Goal: Communication & Community: Answer question/provide support

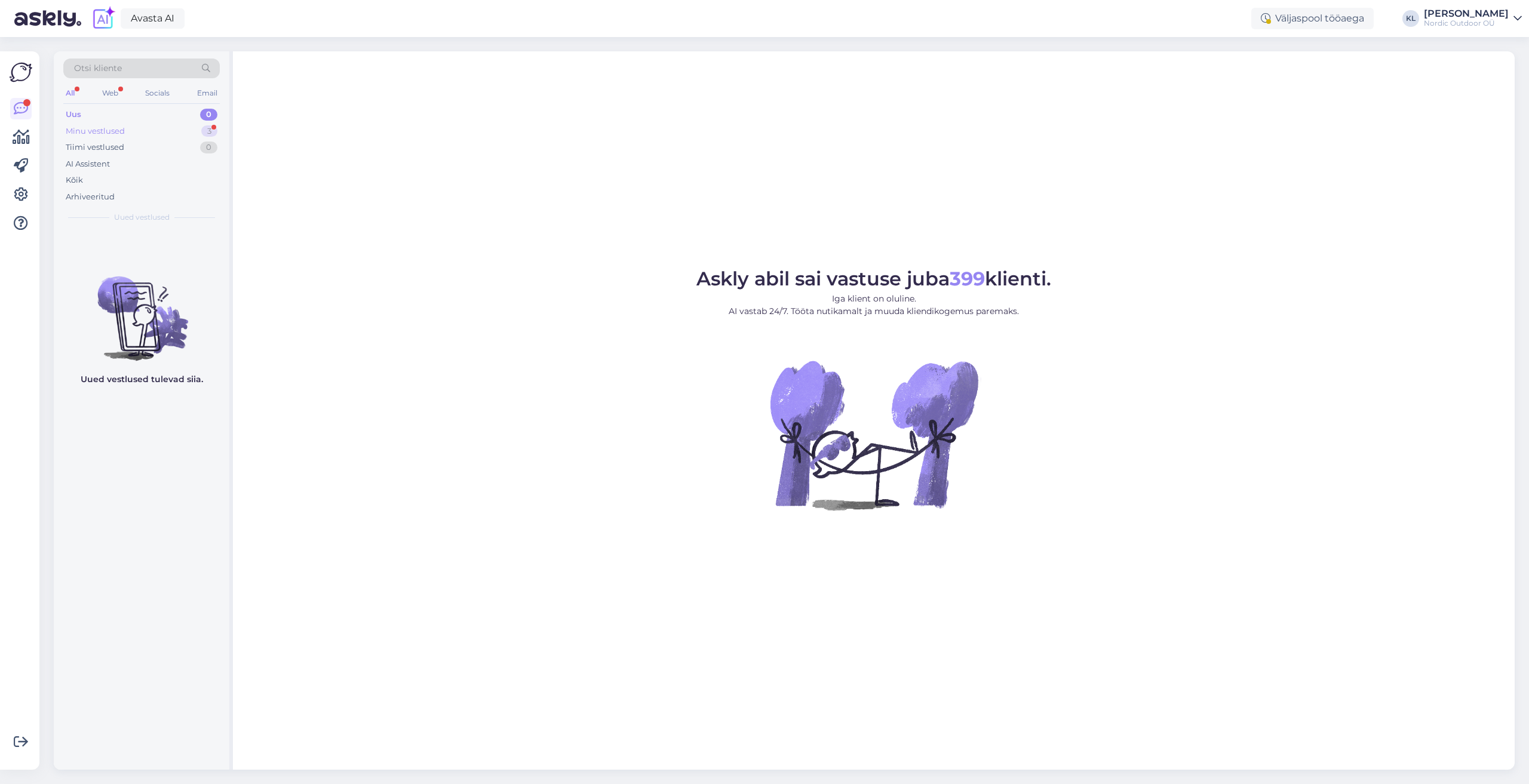
click at [111, 130] on div "Minu vestlused" at bounding box center [96, 131] width 60 height 12
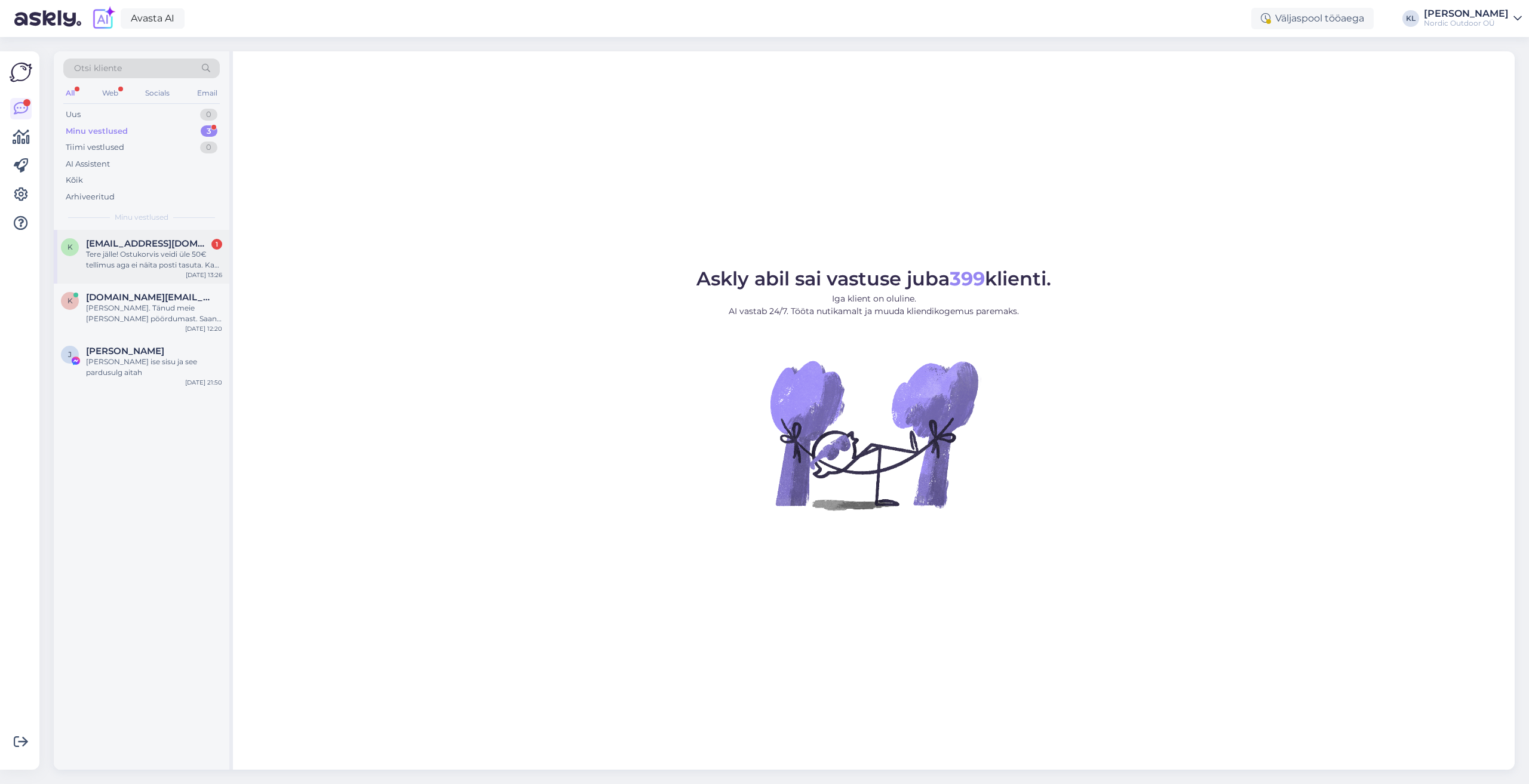
click at [126, 252] on div "Tere jälle! Ostukorvis veidi üle 50€ tellimus aga ei näita posti tasuta. Kas se…" at bounding box center [153, 259] width 136 height 21
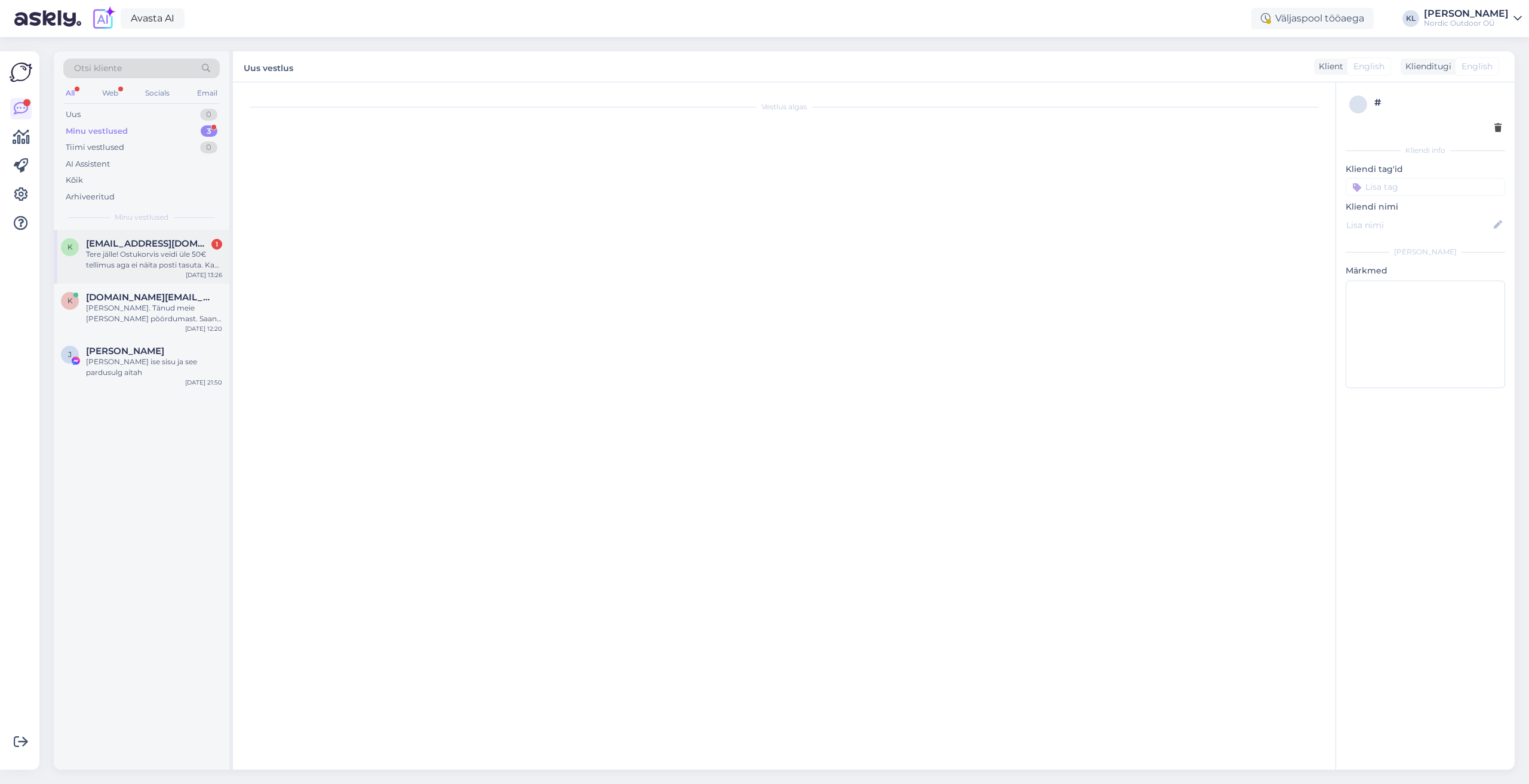
scroll to position [507, 0]
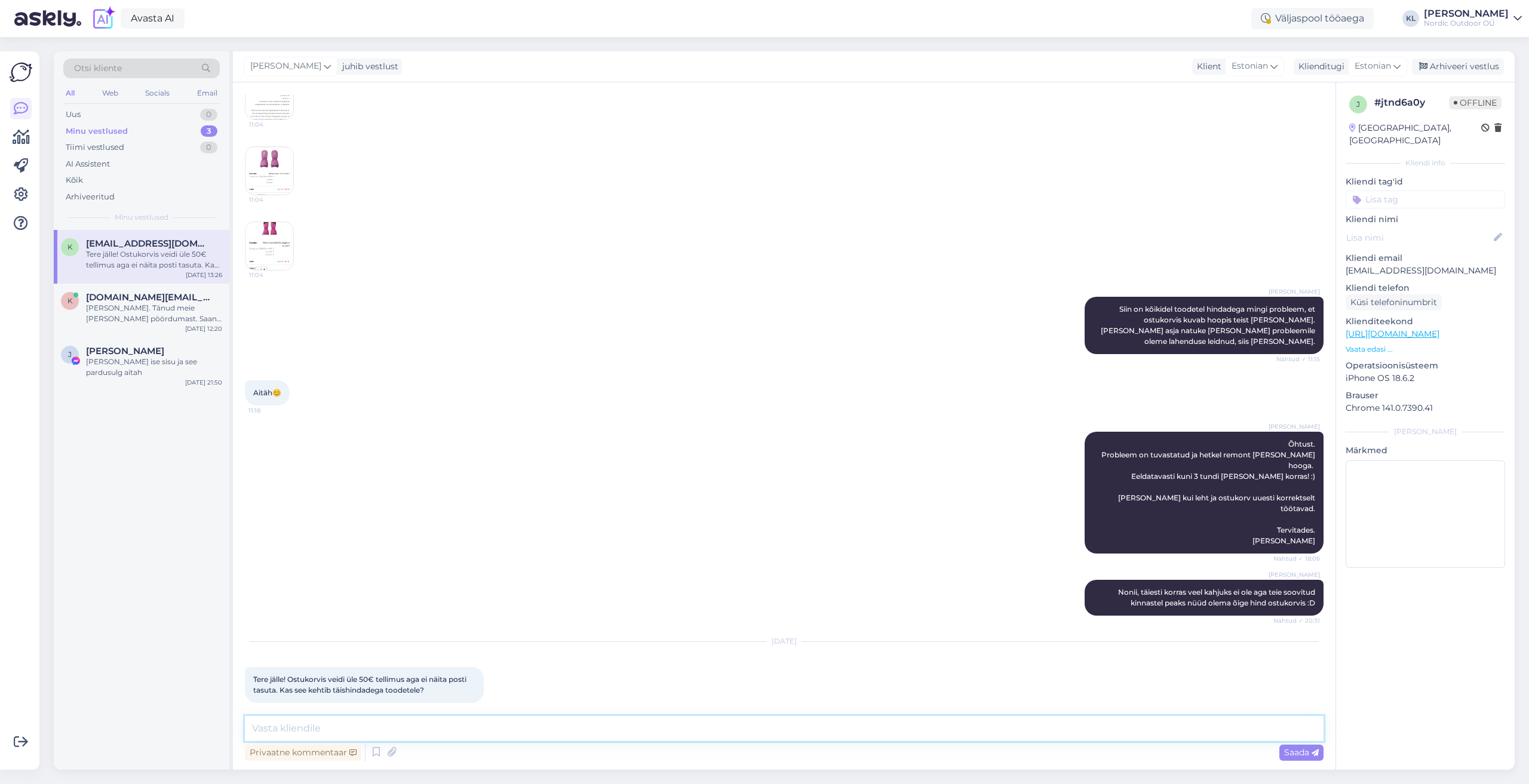
click at [423, 734] on textarea at bounding box center [784, 728] width 1079 height 25
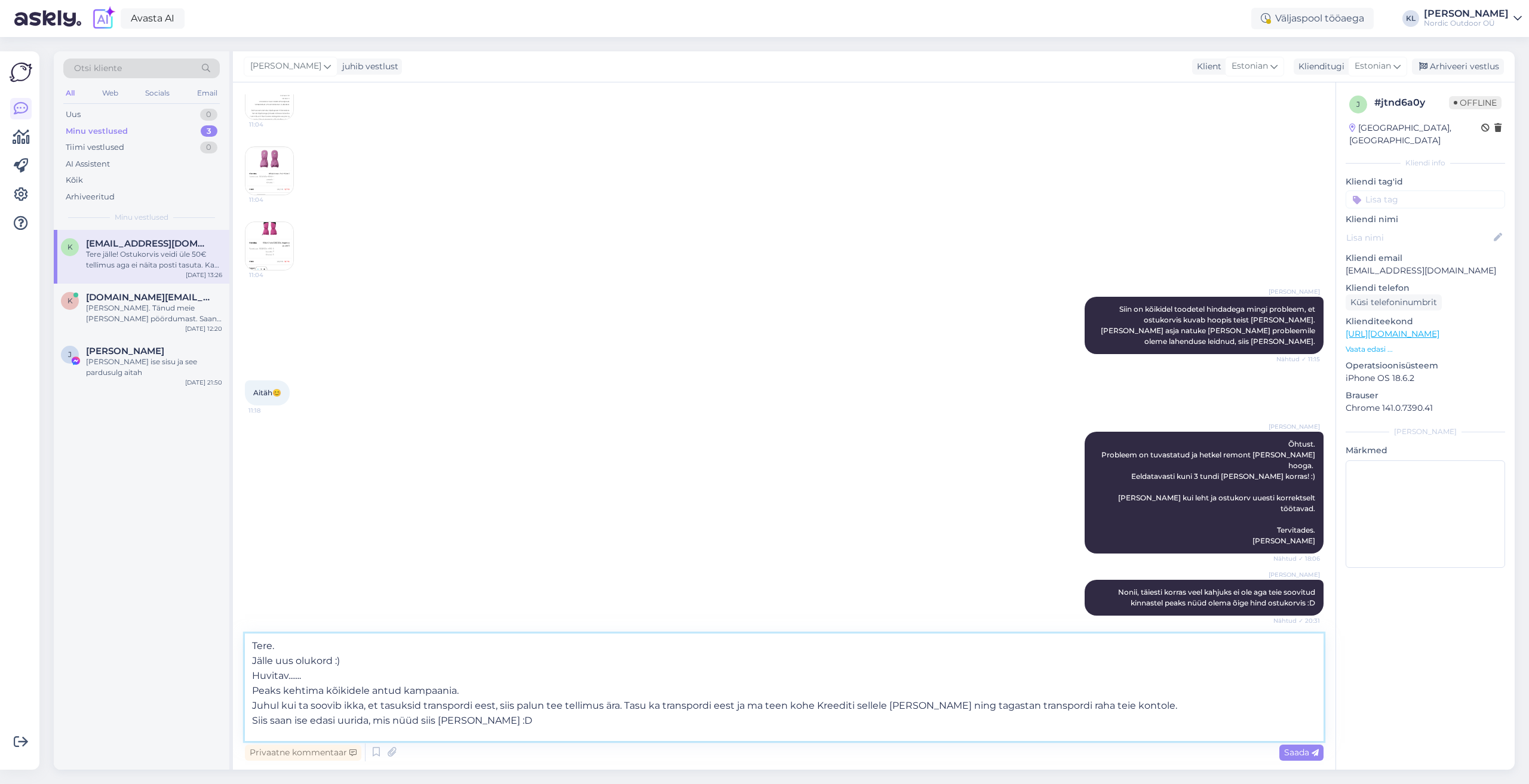
scroll to position [15, 0]
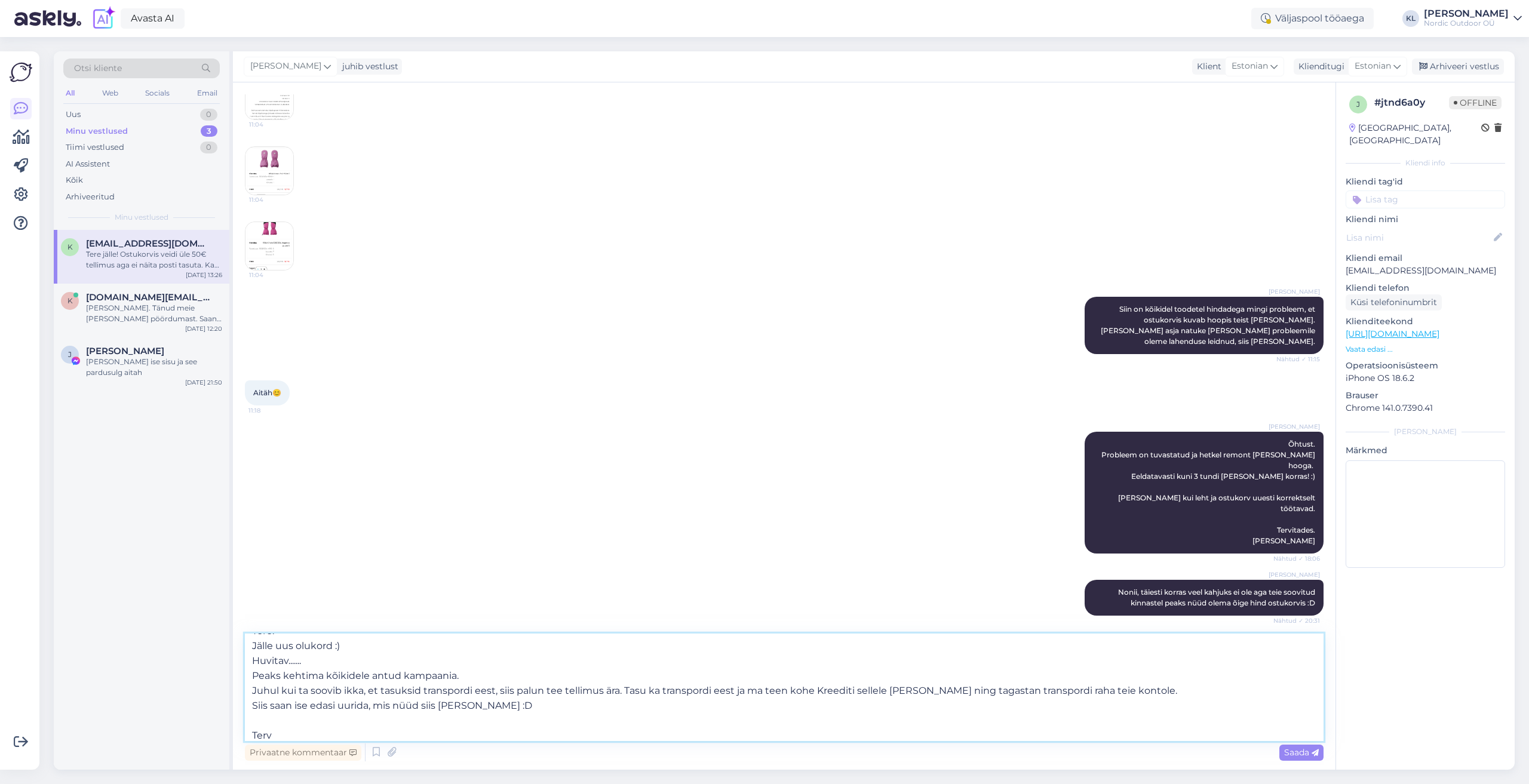
type textarea "Tere. Jälle uus olukord :) Huvitav....... Peaks kehtima kõikidele antud kampaan…"
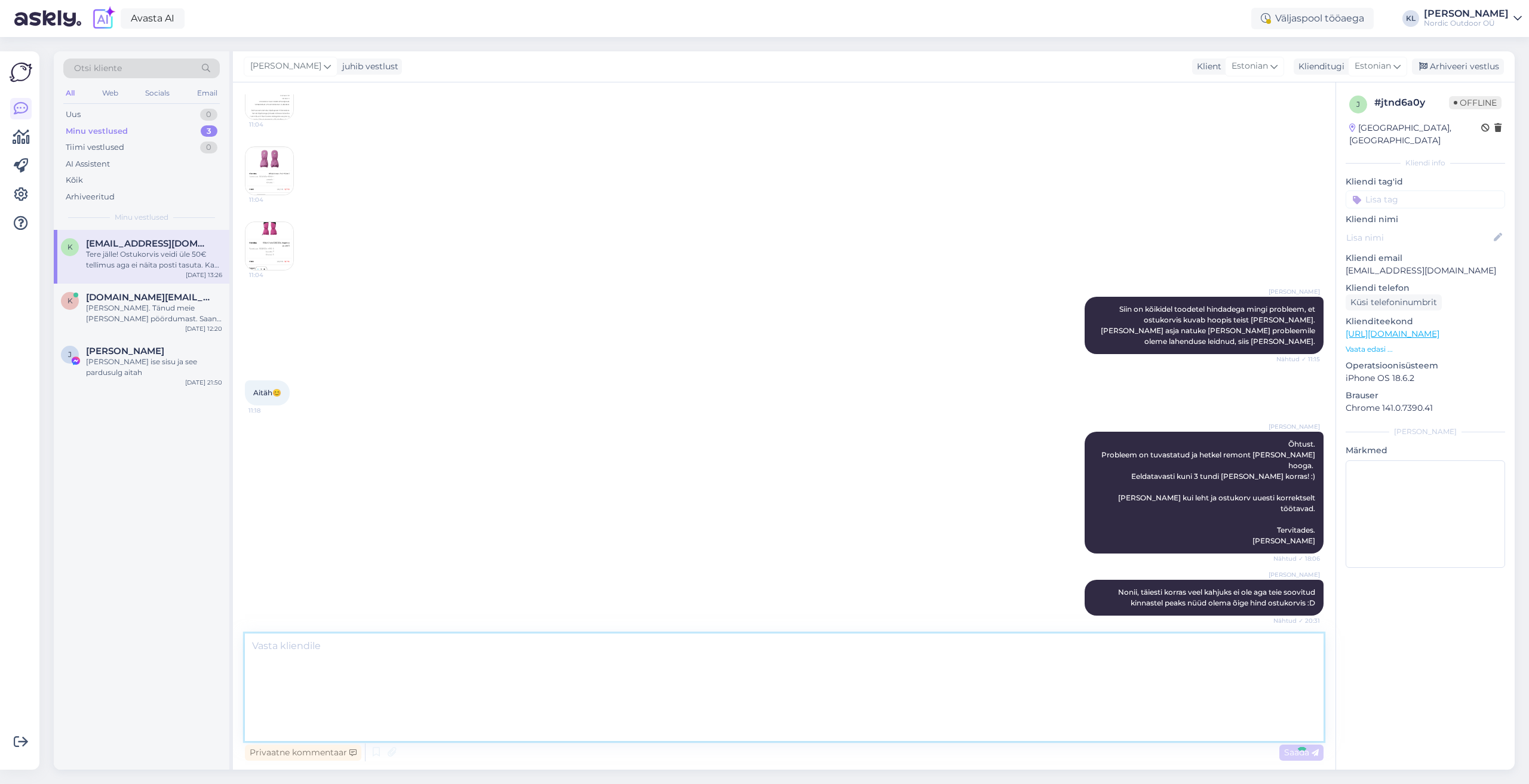
scroll to position [0, 0]
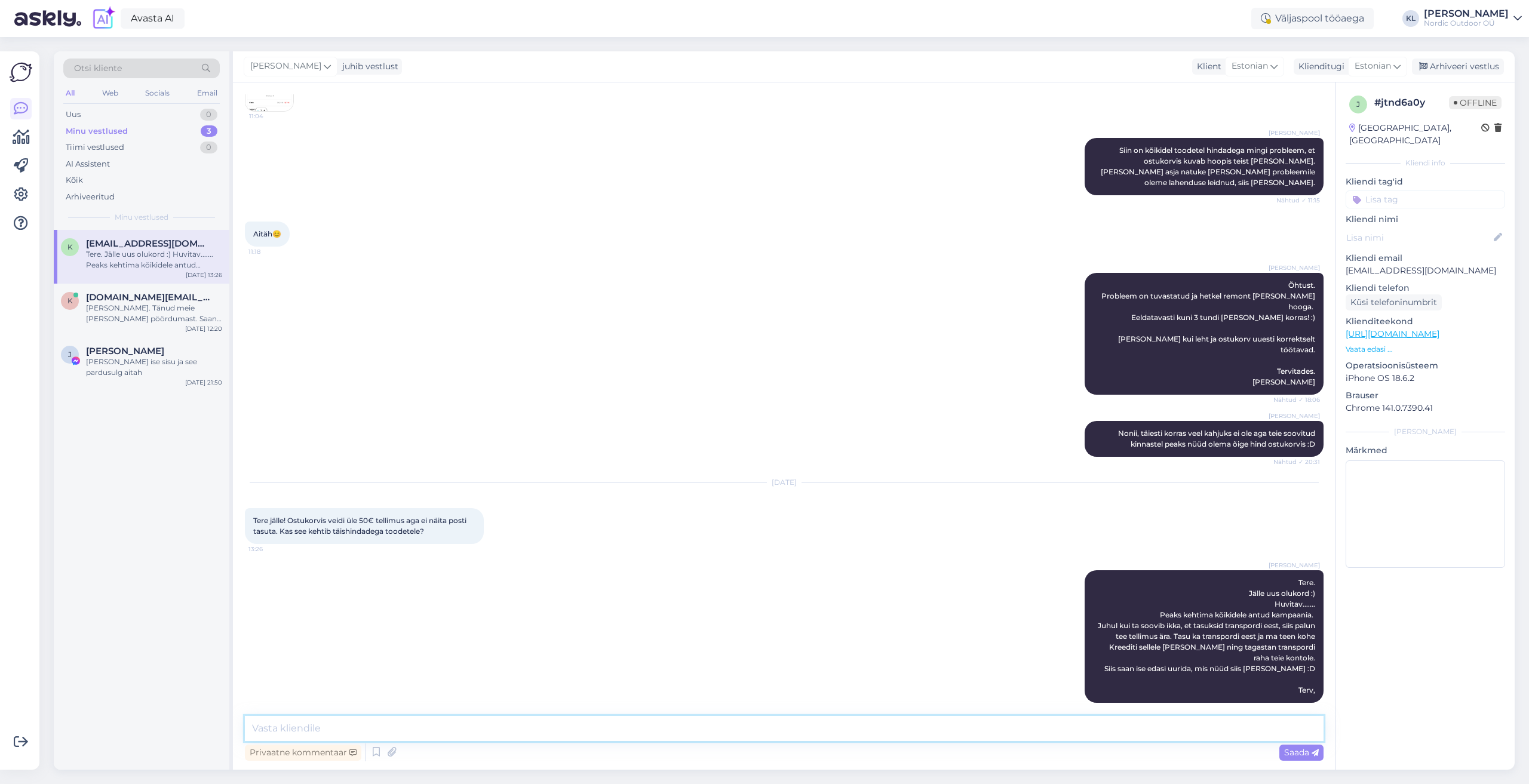
click at [949, 729] on textarea at bounding box center [784, 728] width 1079 height 25
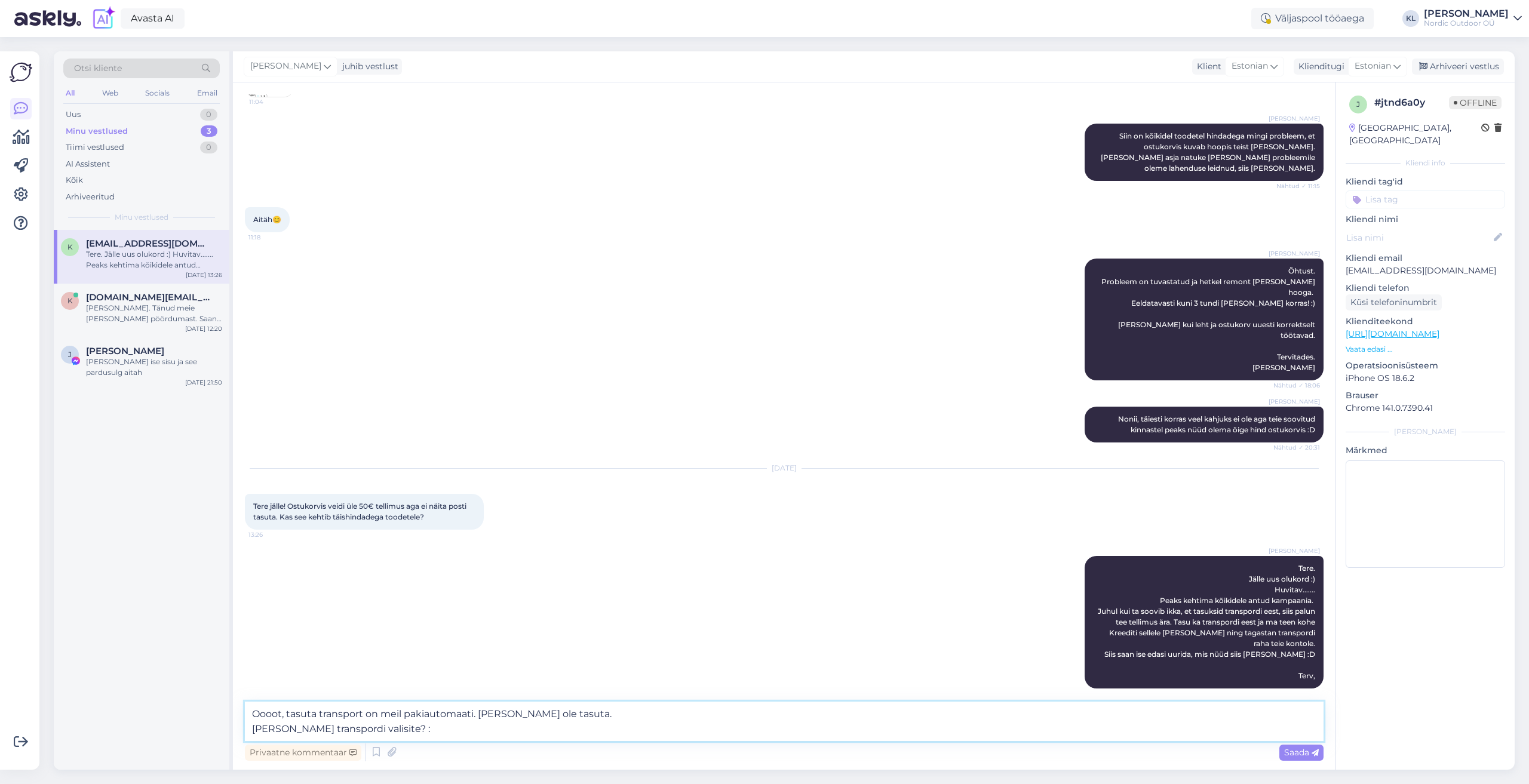
type textarea "Oooot, tasuta transport on meil pakiautomaati. [PERSON_NAME] ole tasuta. [PERSO…"
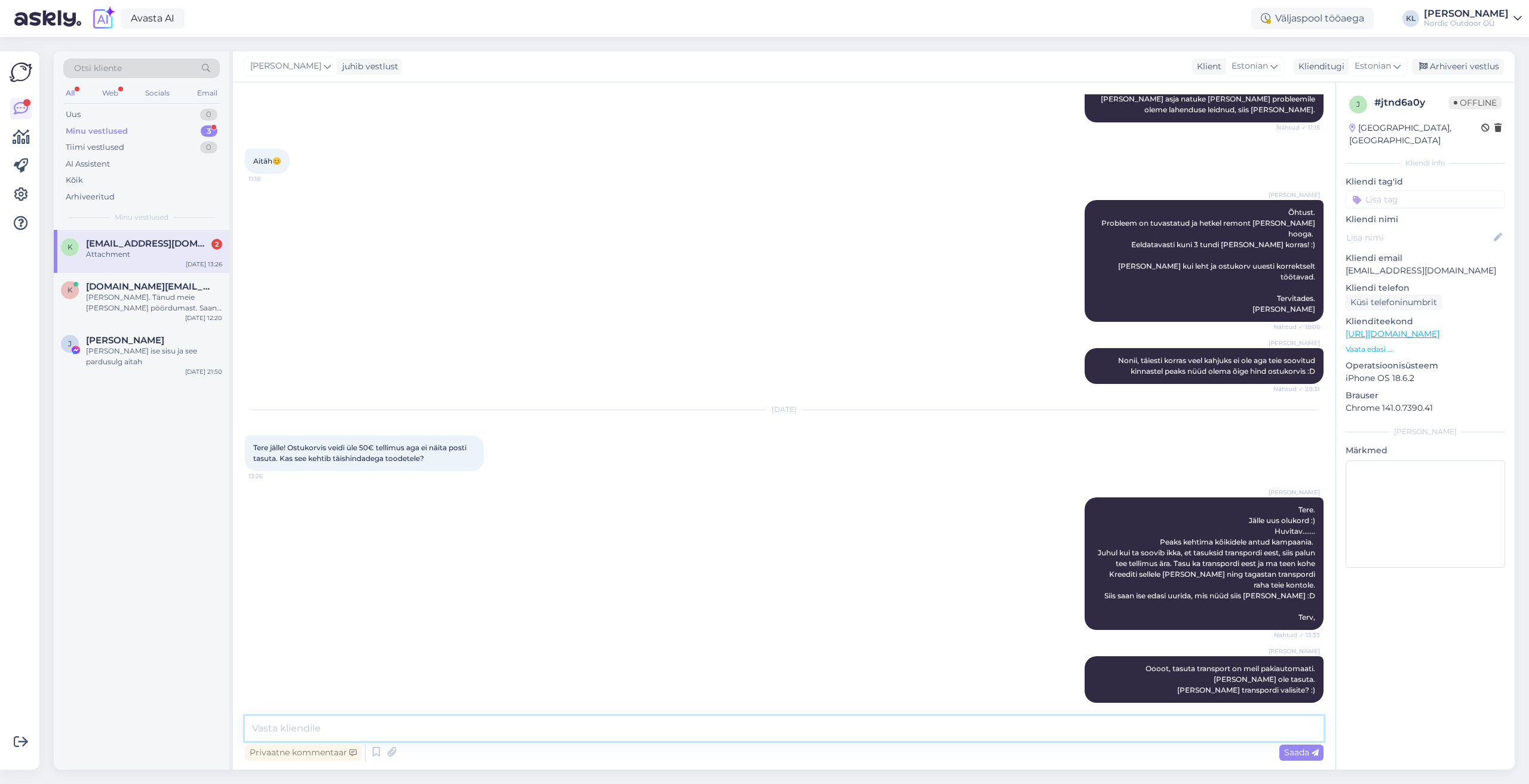
scroll to position [865, 0]
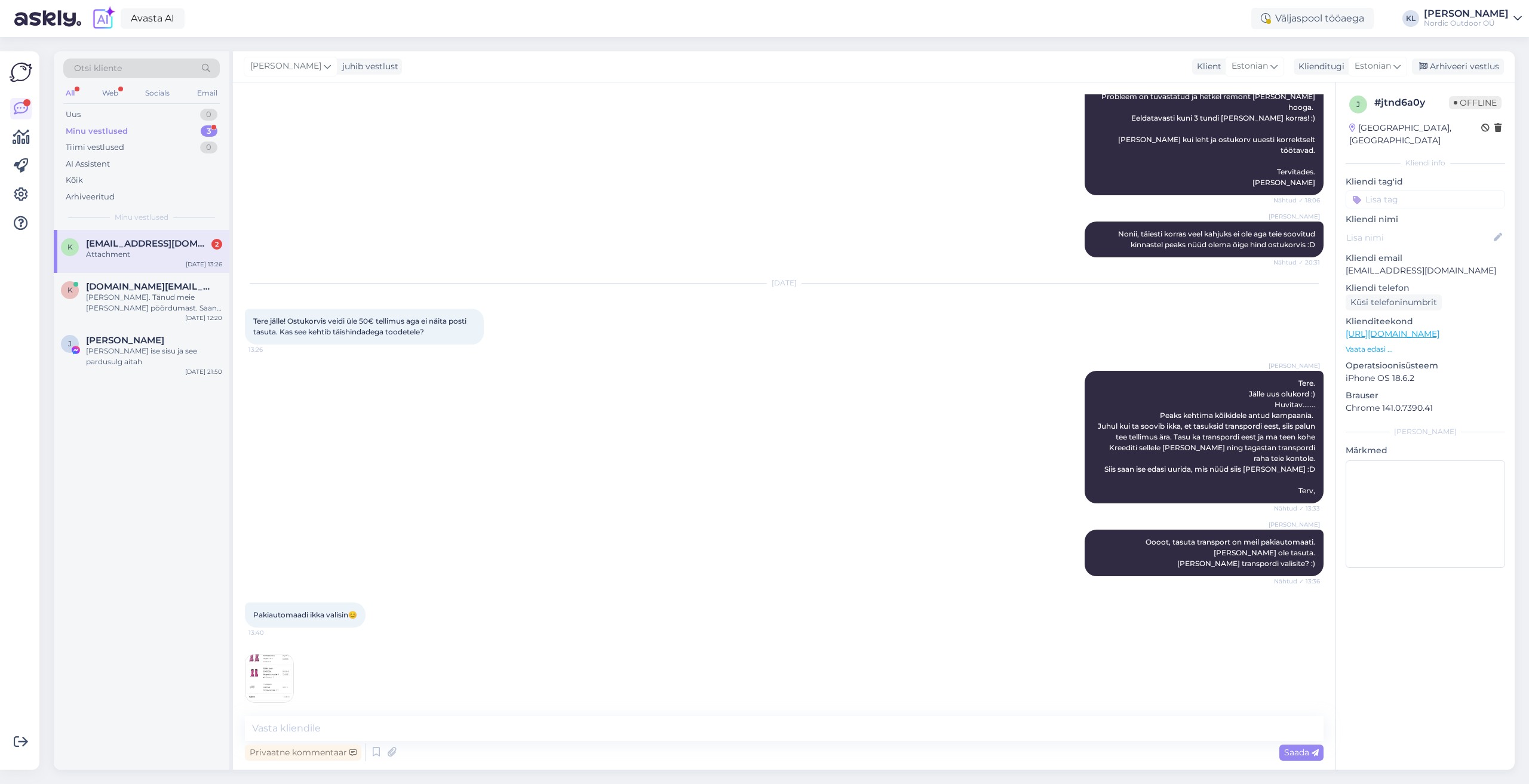
click at [277, 667] on img at bounding box center [269, 678] width 47 height 47
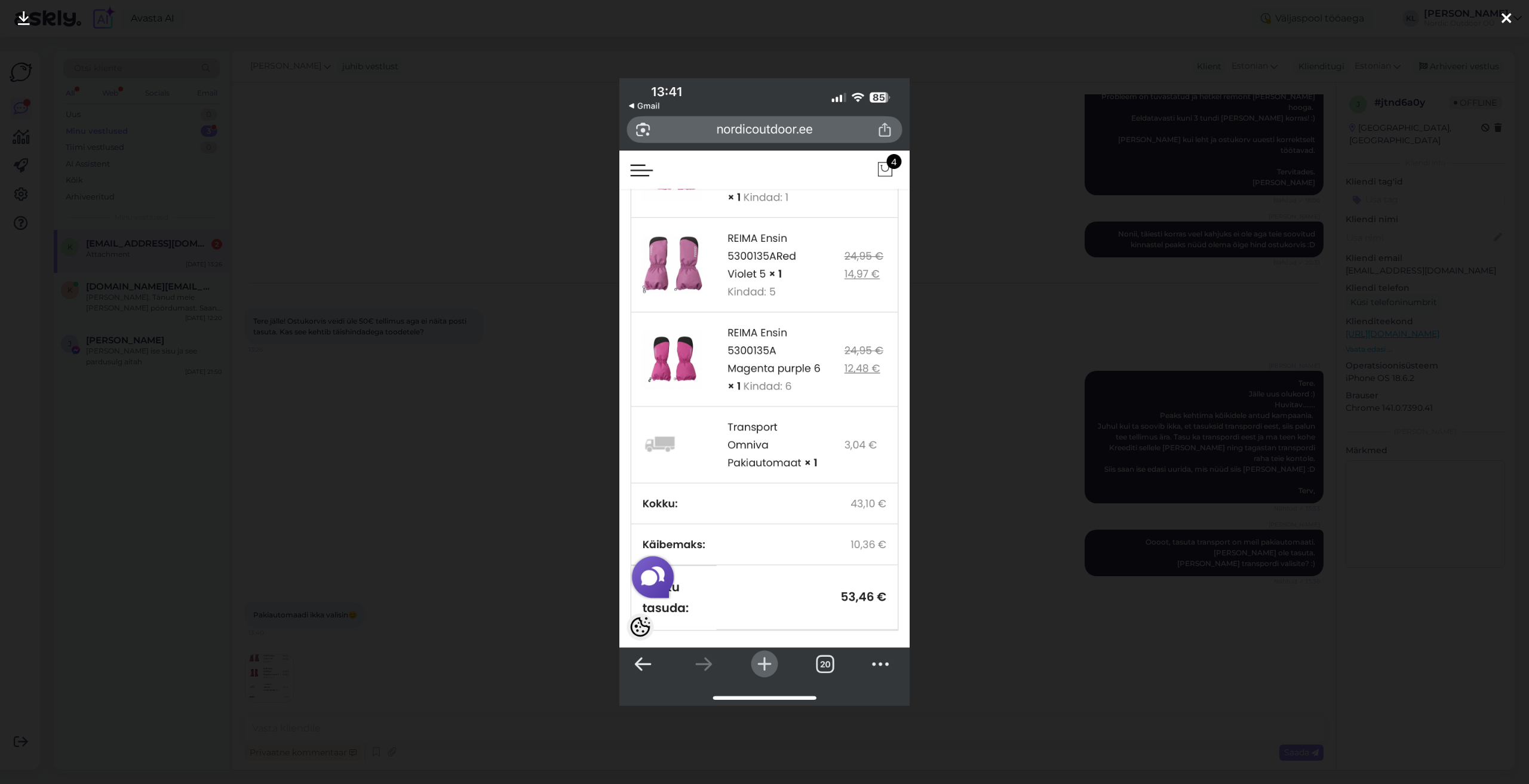
click at [1508, 20] on icon at bounding box center [1506, 19] width 9 height 16
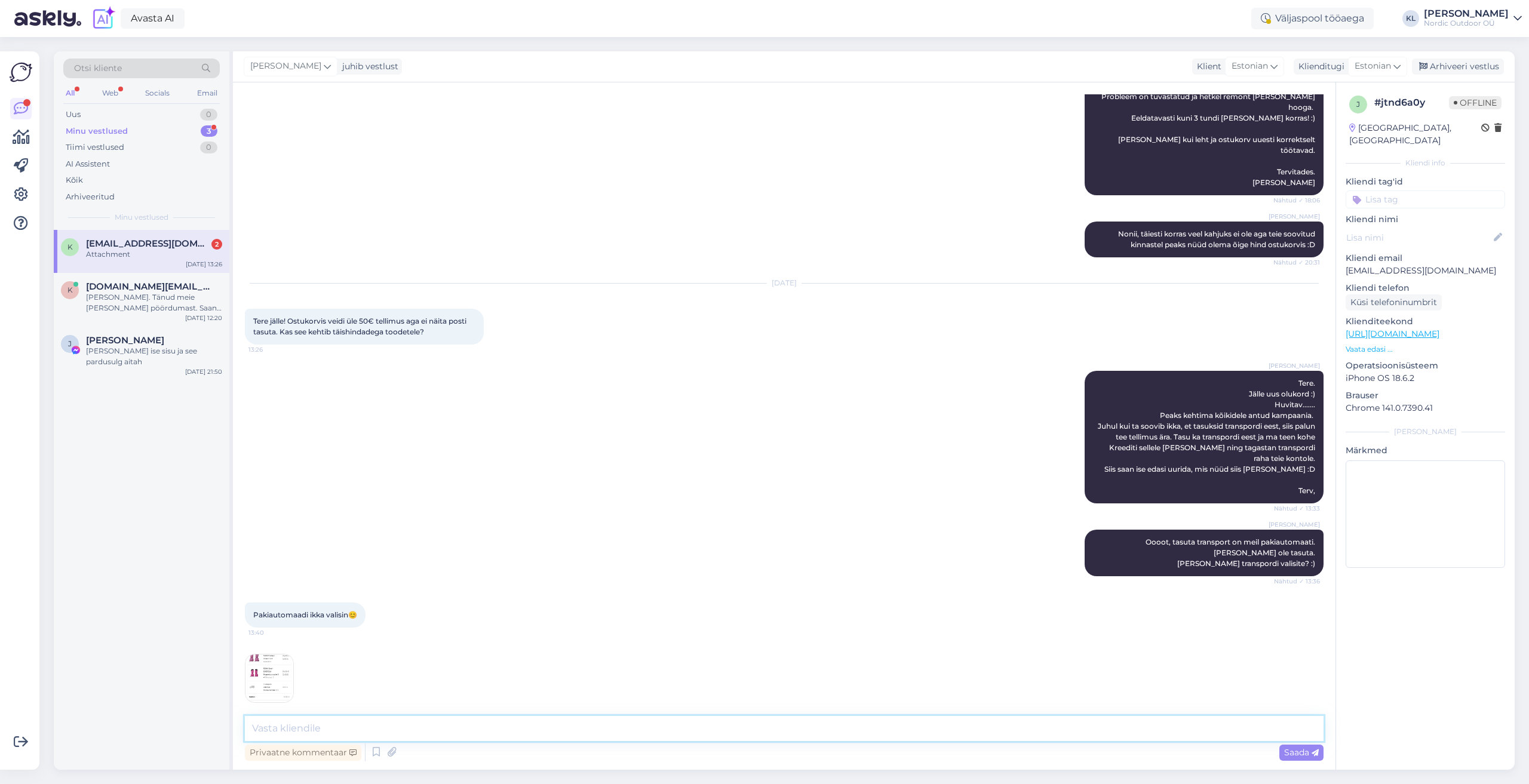
click at [432, 732] on textarea at bounding box center [784, 728] width 1079 height 25
click at [596, 711] on textarea "Vormista tellimus ja ma [PERSON_NAME] transpordi osa kohe tagasi :) Saab jälle …" at bounding box center [784, 721] width 1079 height 39
type textarea "Vormista tellimus ja ma [PERSON_NAME] transpordi osa kohe tagasi Saab jälle rem…"
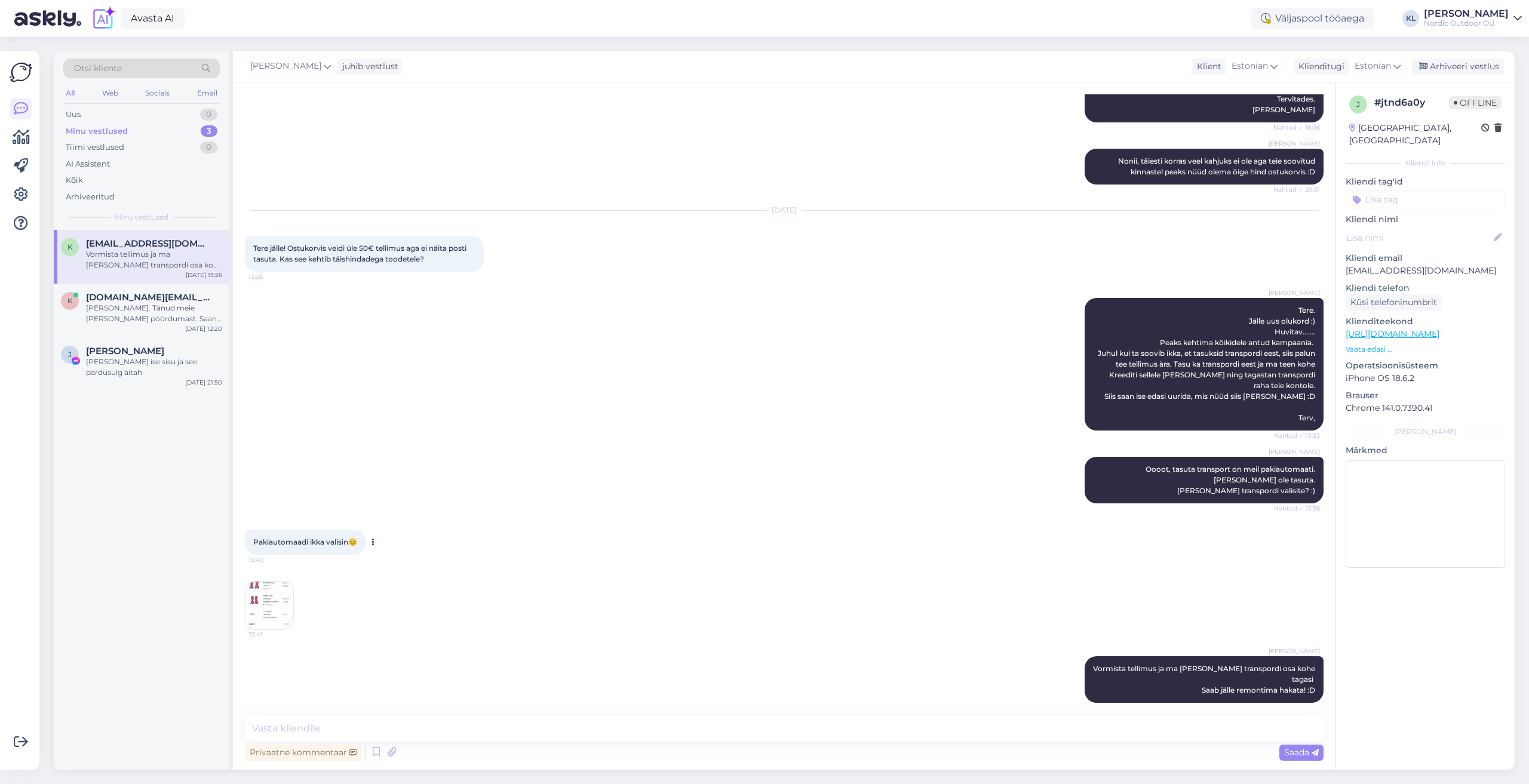
click at [268, 555] on span "13:40" at bounding box center [271, 560] width 45 height 9
click at [271, 585] on img at bounding box center [269, 605] width 47 height 47
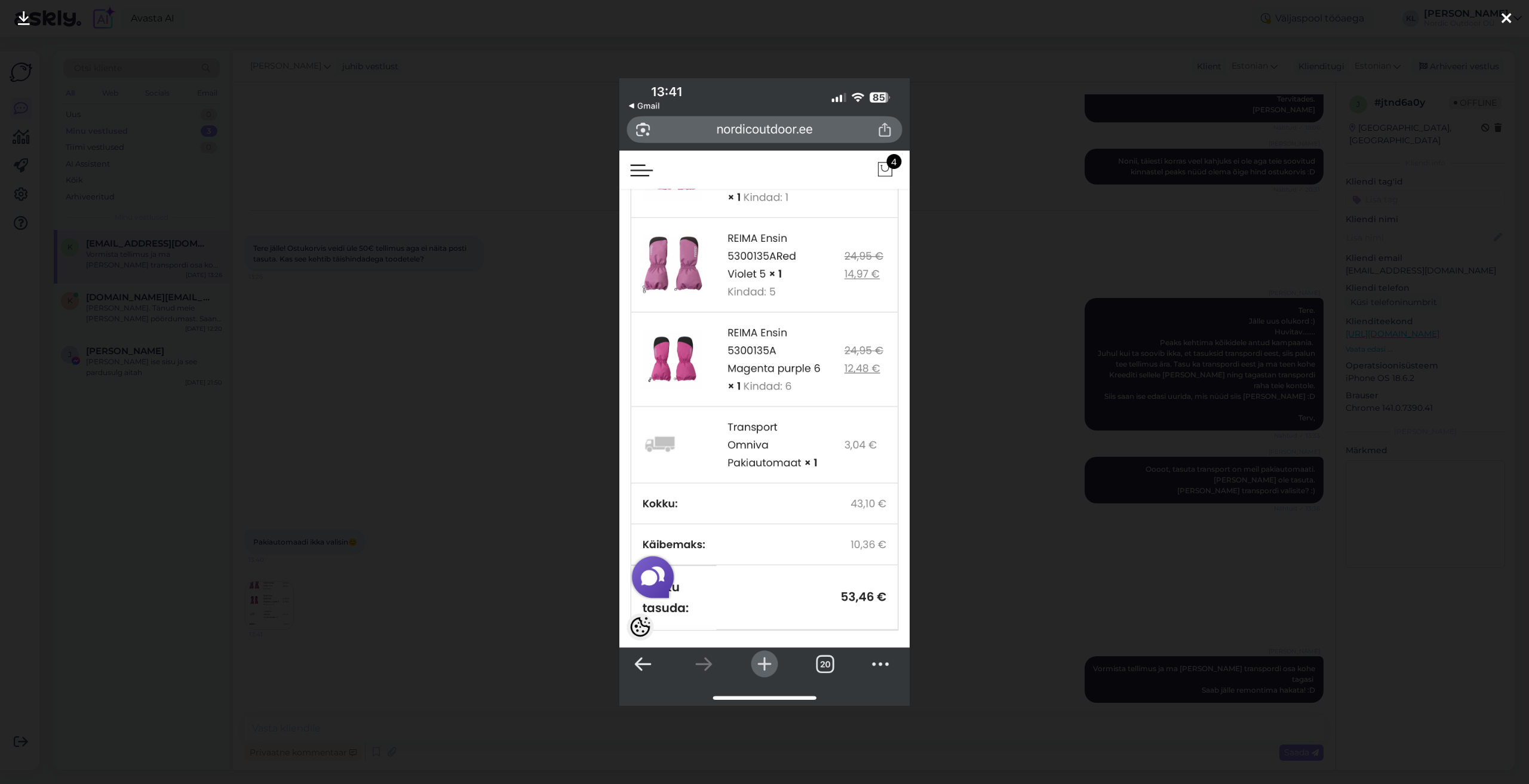
click at [1505, 19] on icon at bounding box center [1506, 19] width 9 height 16
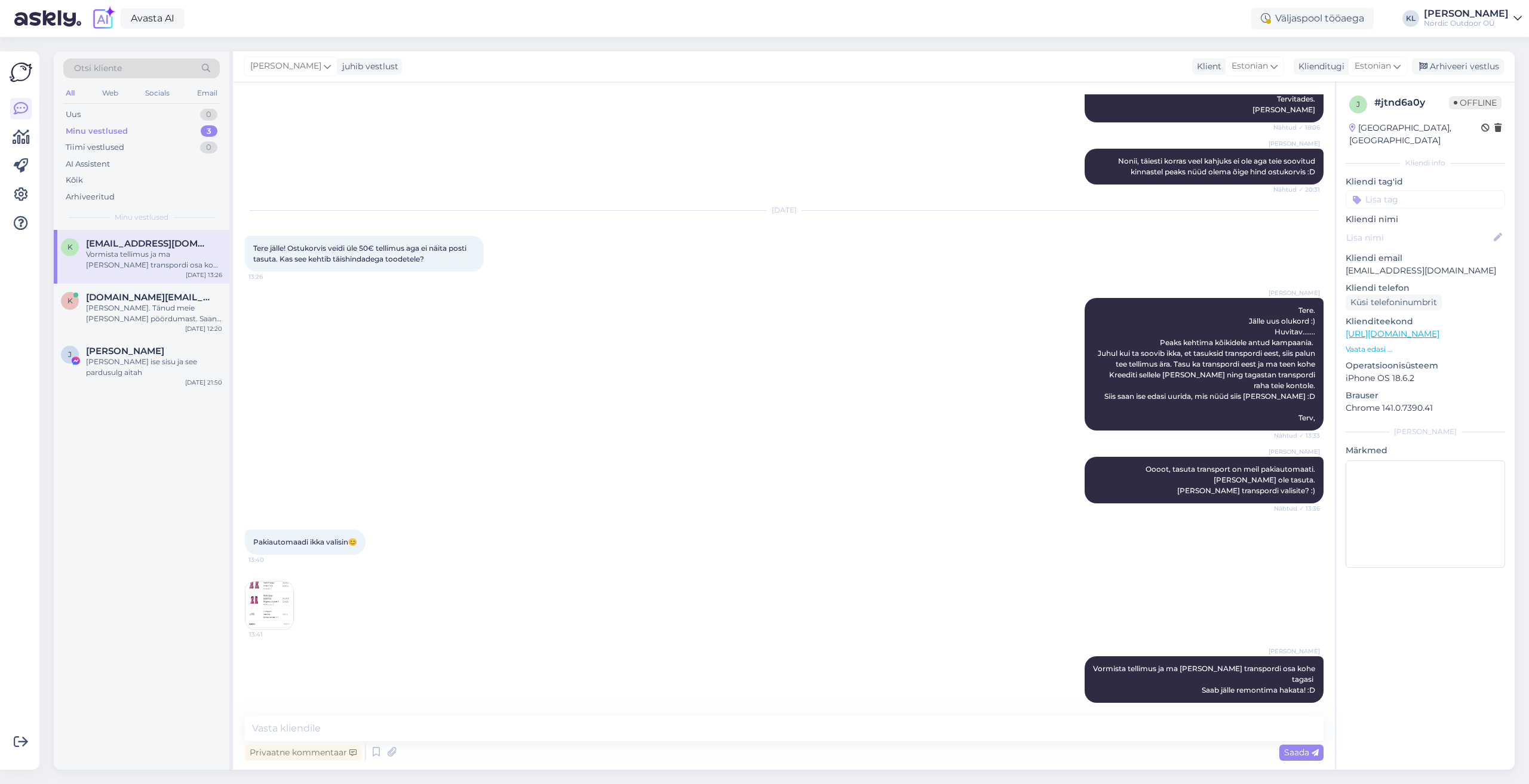
click at [268, 595] on img at bounding box center [269, 605] width 47 height 47
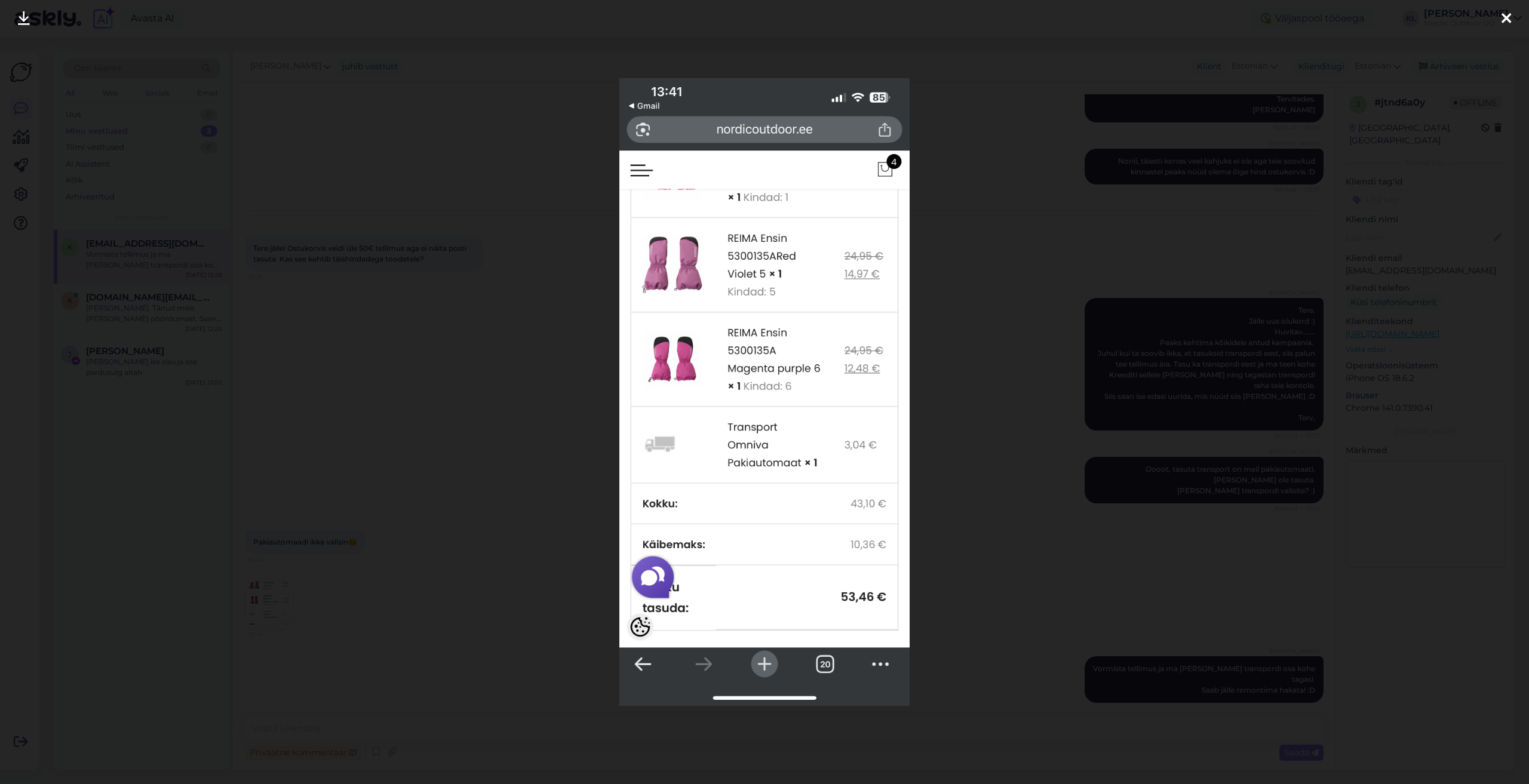
click at [1510, 20] on div at bounding box center [1506, 19] width 24 height 37
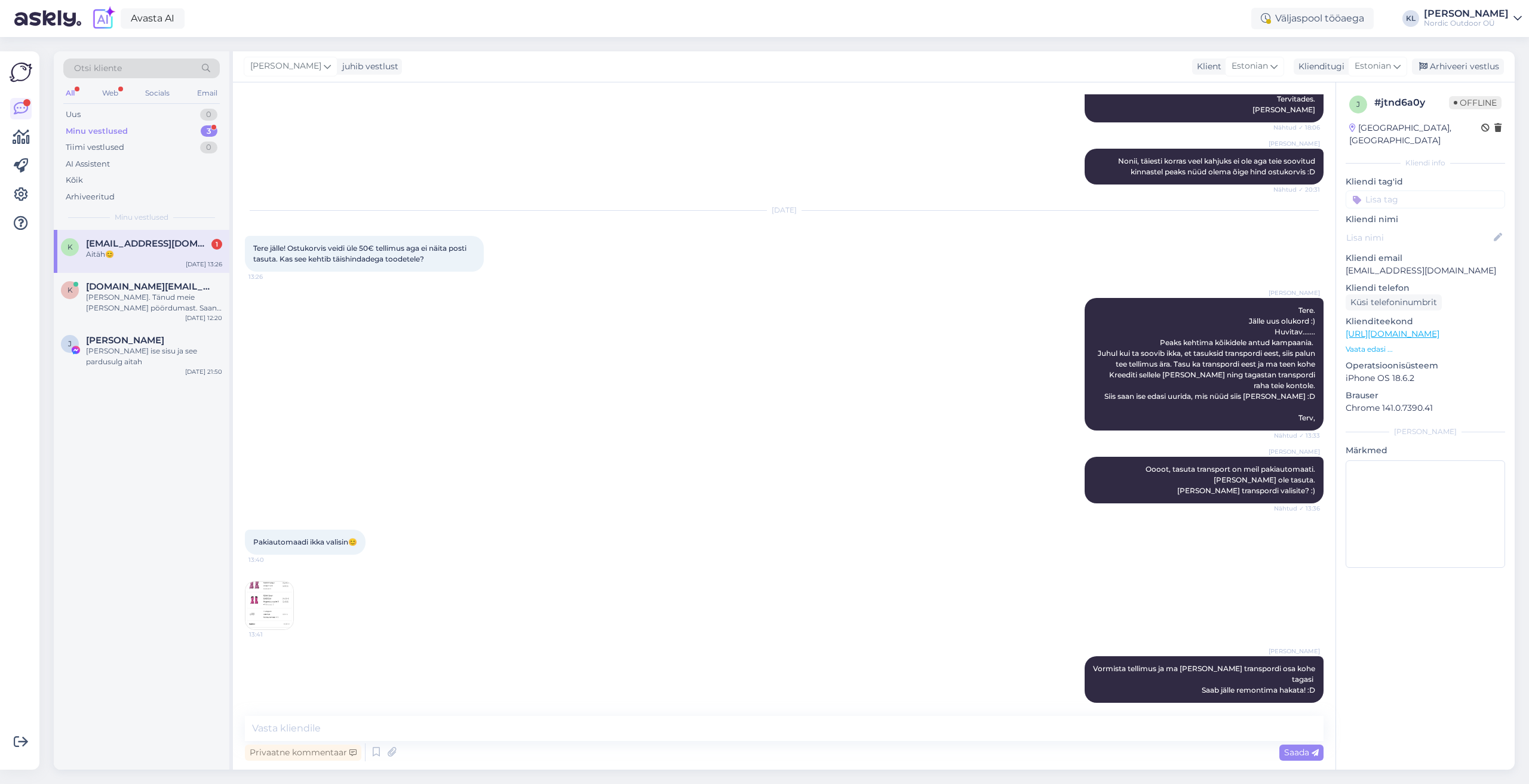
scroll to position [990, 0]
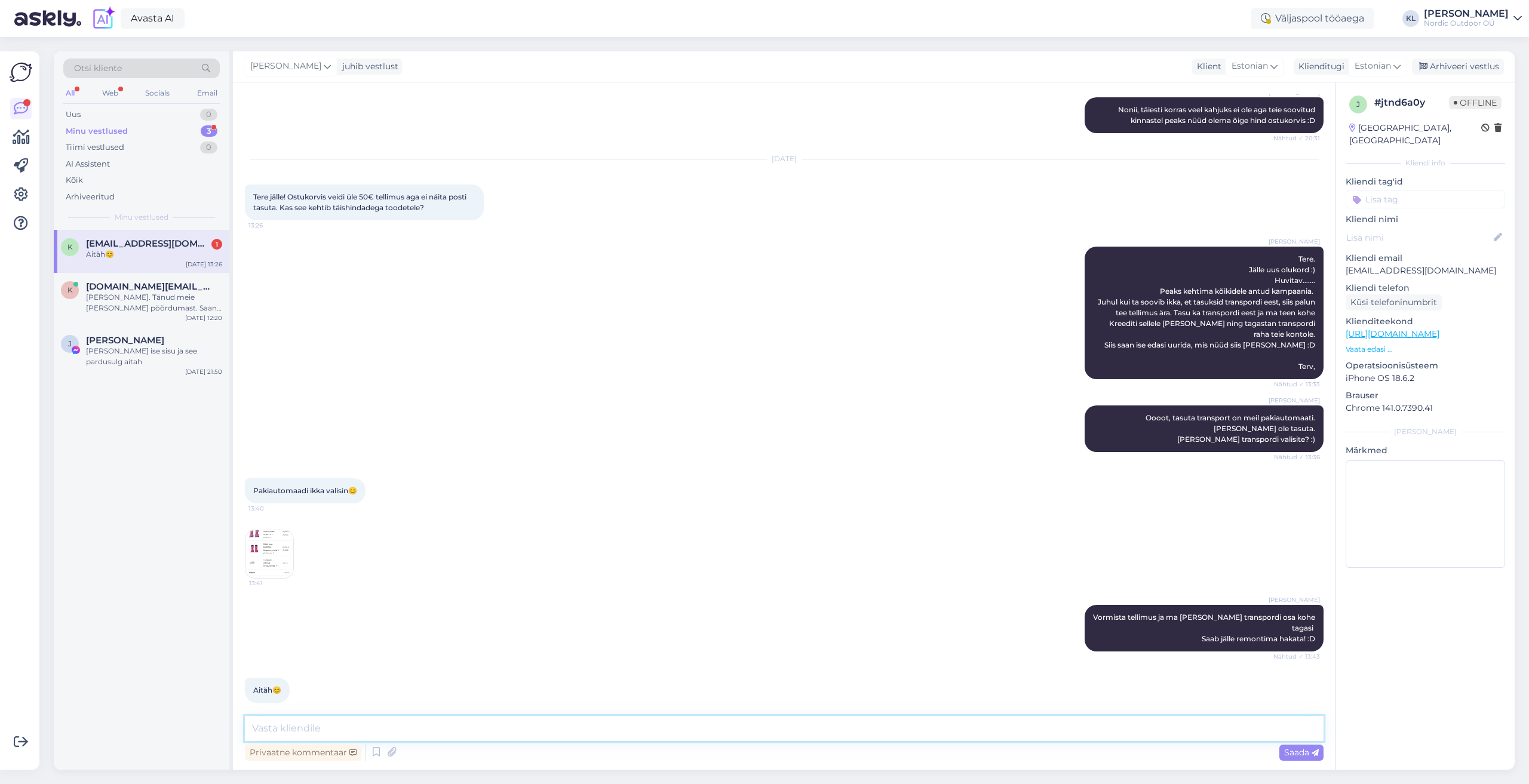
click at [287, 732] on textarea at bounding box center [784, 728] width 1079 height 25
type textarea "Tehtud"
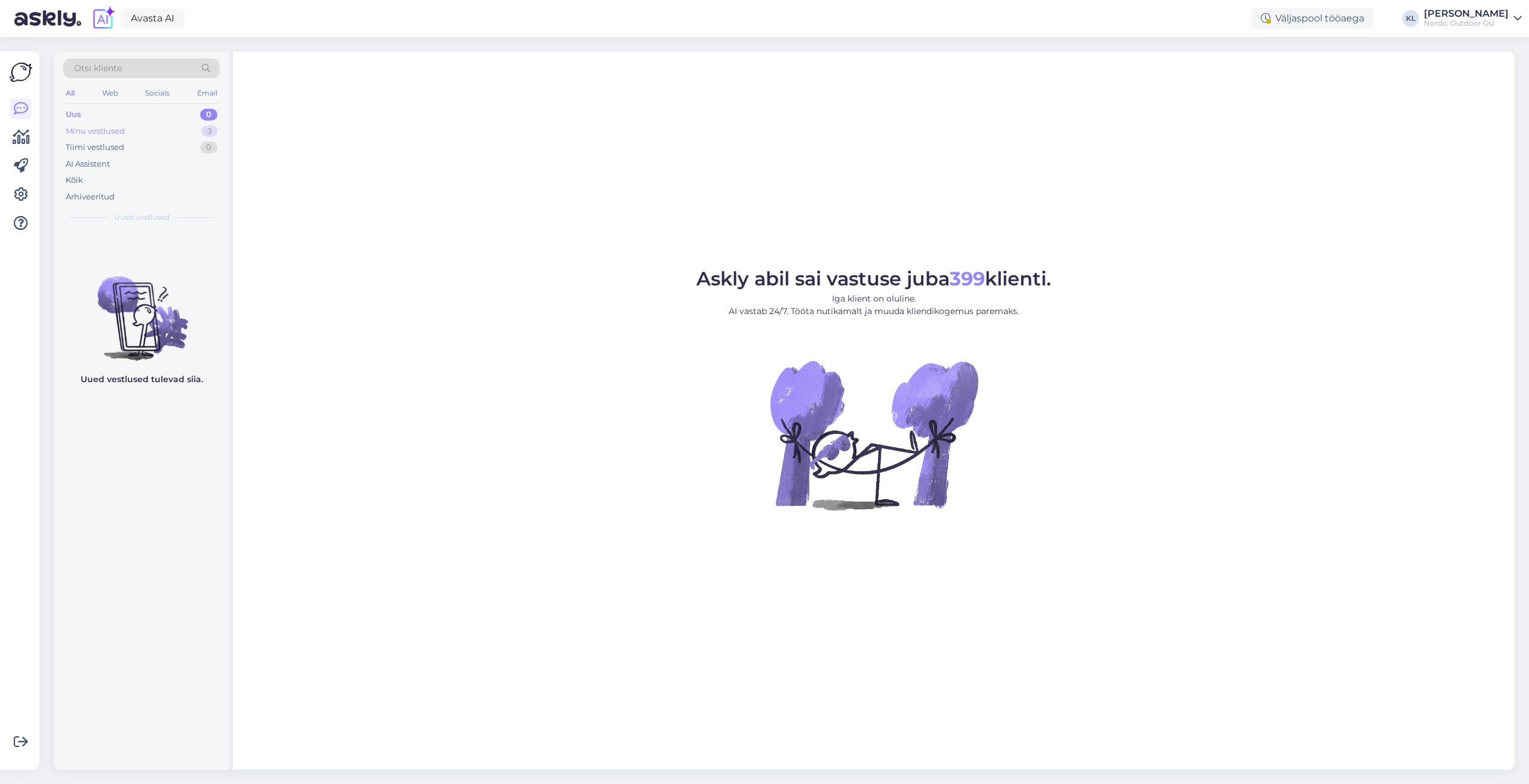
click at [78, 129] on div "Minu vestlused" at bounding box center [96, 131] width 60 height 12
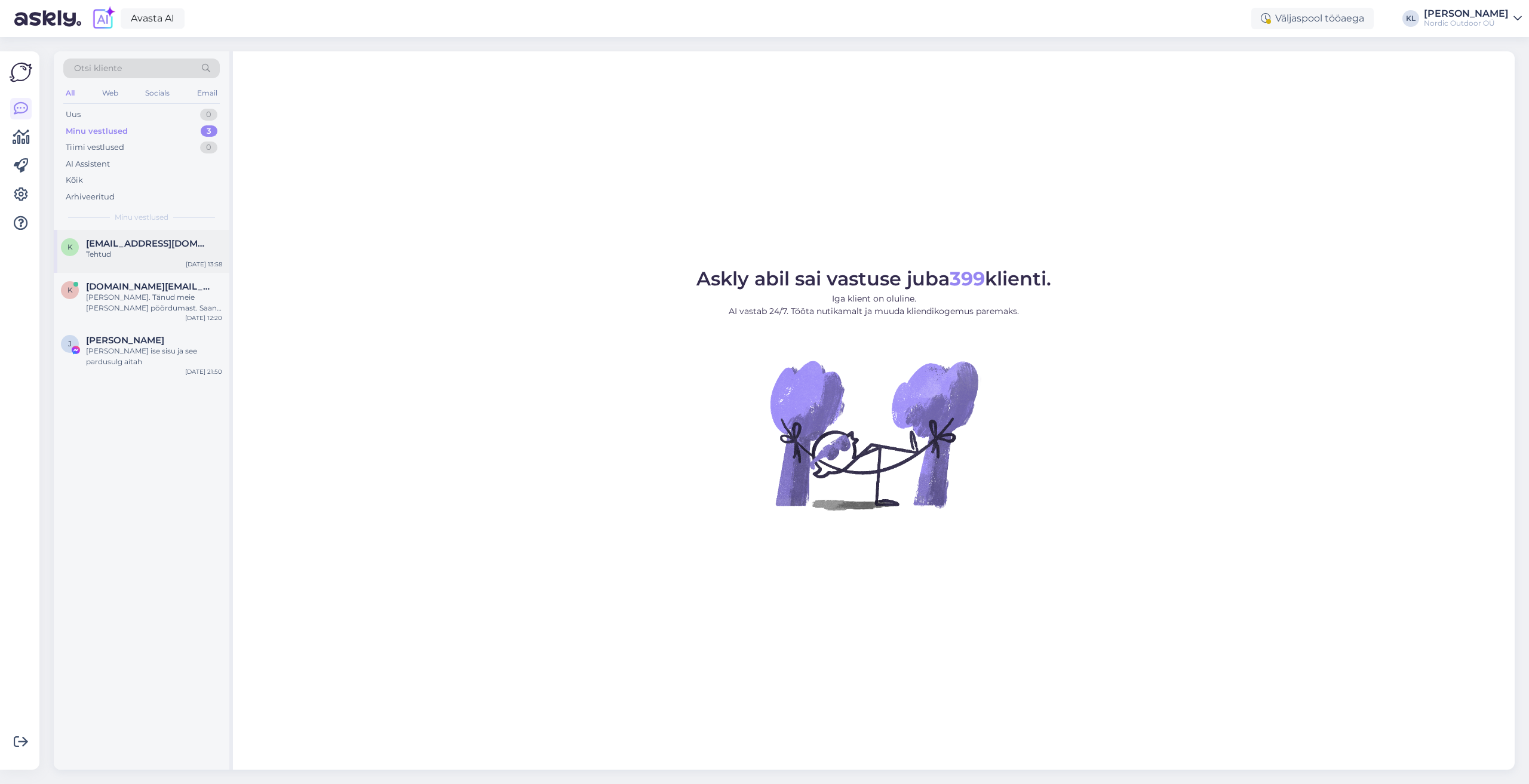
click at [114, 245] on span "[EMAIL_ADDRESS][DOMAIN_NAME]" at bounding box center [148, 244] width 125 height 11
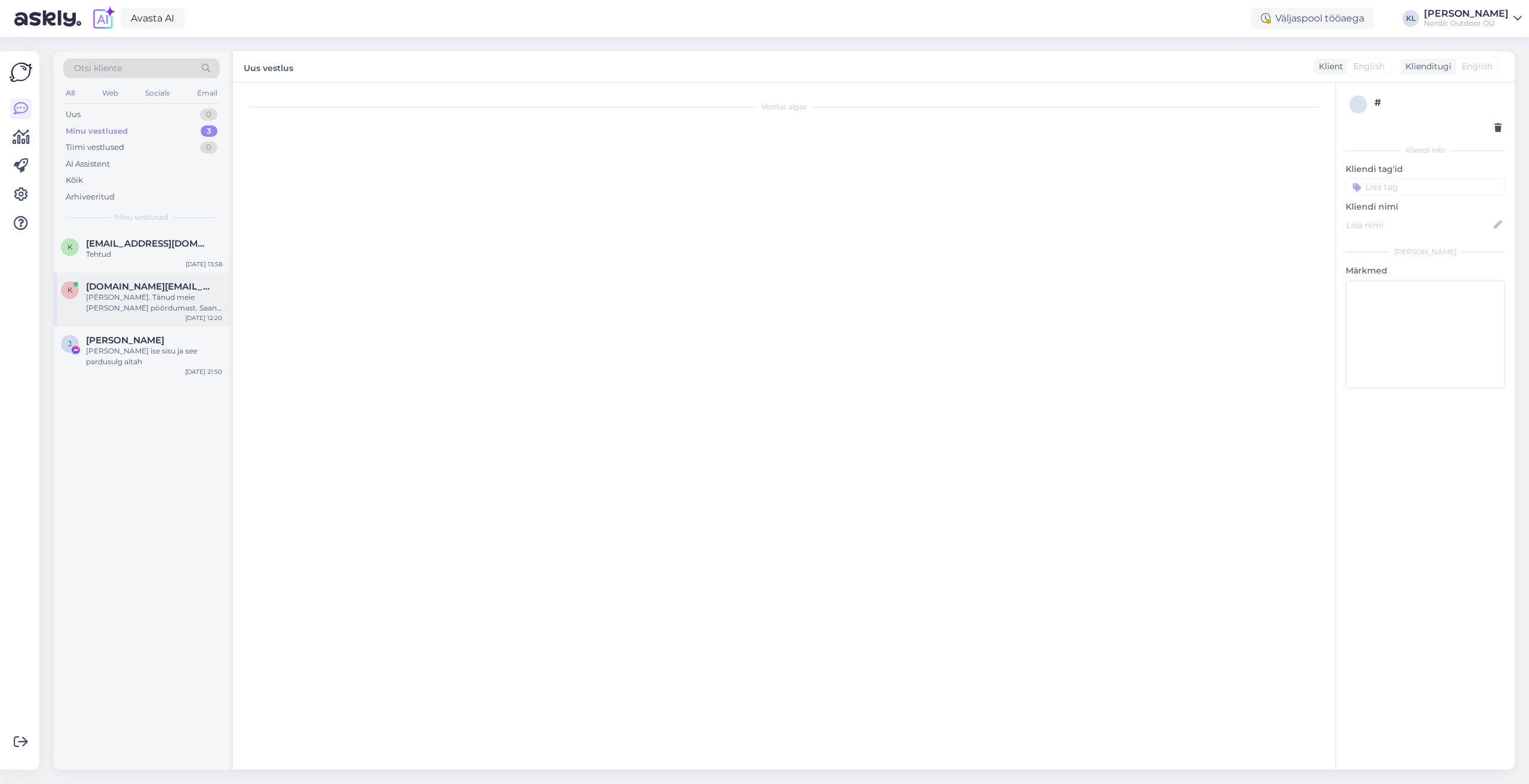
scroll to position [1041, 0]
